Goal: Information Seeking & Learning: Check status

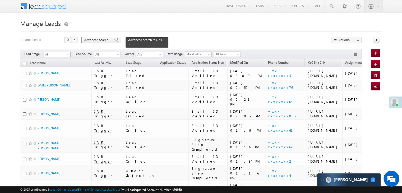
click at [98, 38] on span "Advanced Search" at bounding box center [97, 40] width 26 height 5
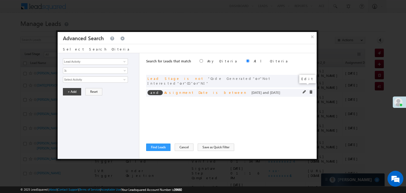
click at [302, 90] on span at bounding box center [304, 92] width 4 height 4
click at [86, 89] on input "[DATE]" at bounding box center [78, 88] width 31 height 7
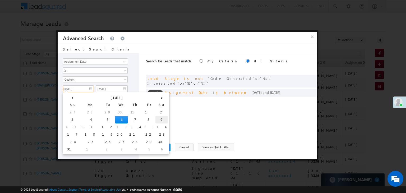
click at [155, 119] on td "9" at bounding box center [161, 119] width 13 height 7
type input "[DATE]"
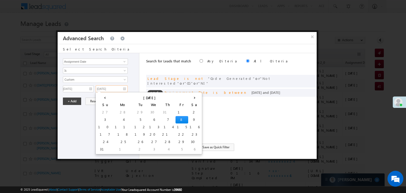
click at [114, 87] on input "[DATE]" at bounding box center [112, 88] width 32 height 7
click at [188, 118] on td "9" at bounding box center [194, 119] width 13 height 7
type input "[DATE]"
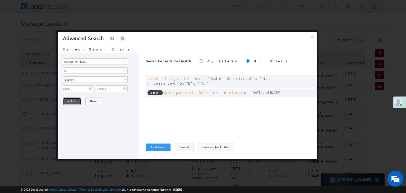
click at [74, 100] on button "+ Add" at bounding box center [72, 100] width 18 height 7
click at [155, 147] on button "Find Leads" at bounding box center [158, 146] width 24 height 7
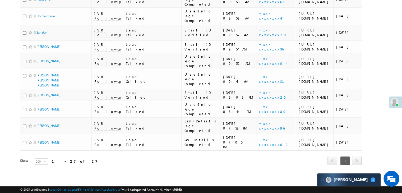
scroll to position [322, 0]
